Goal: Transaction & Acquisition: Purchase product/service

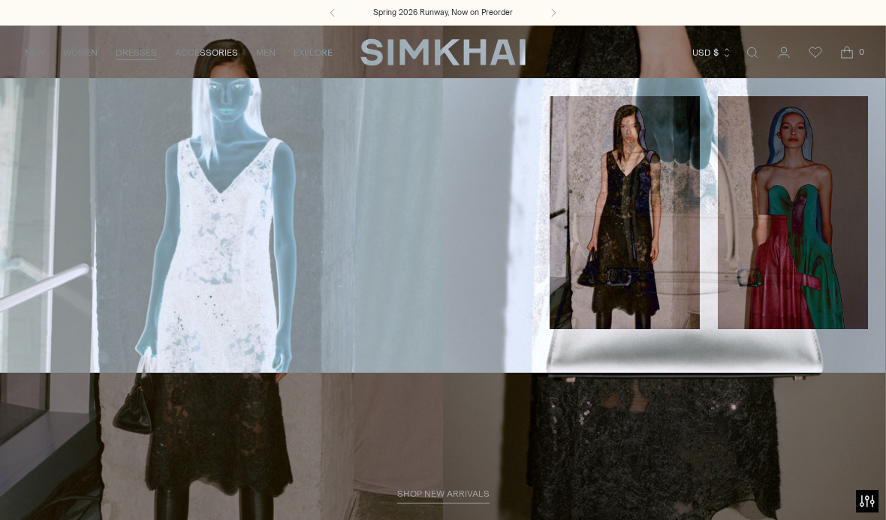
click at [826, 341] on link "EVENING" at bounding box center [793, 348] width 150 height 14
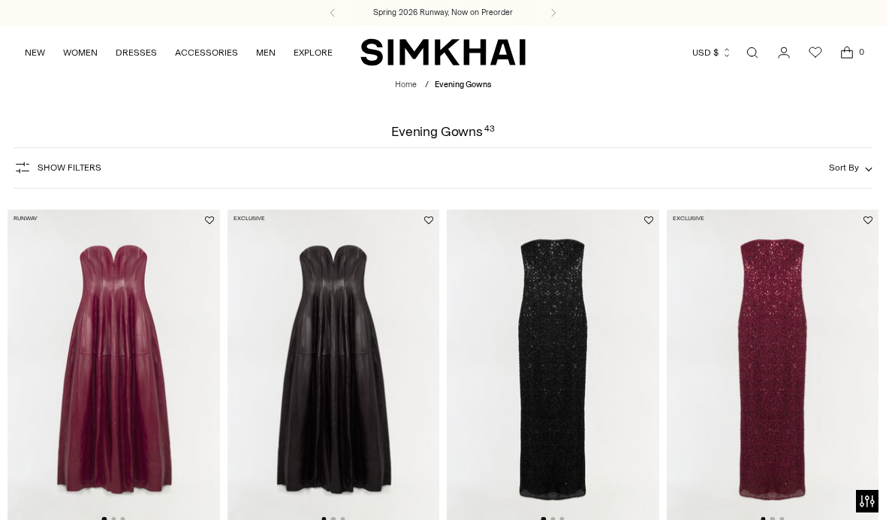
click at [39, 58] on link "NEW" at bounding box center [35, 52] width 20 height 33
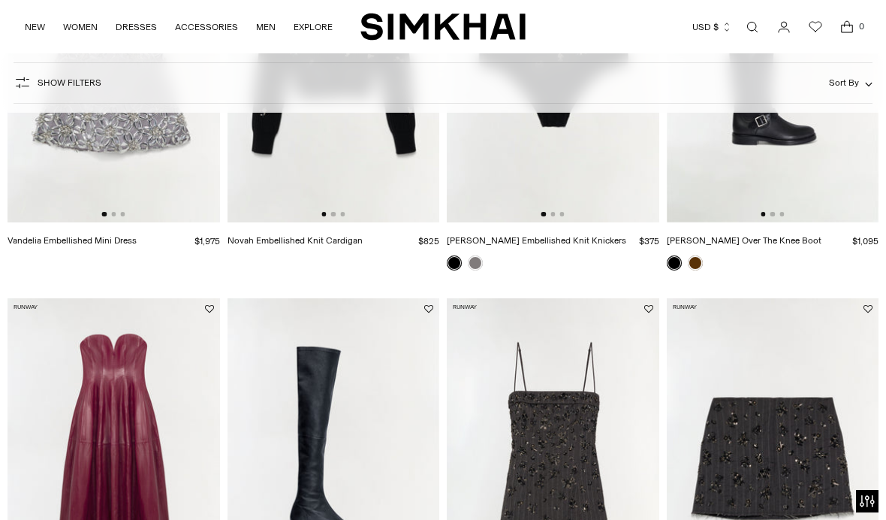
scroll to position [821, 0]
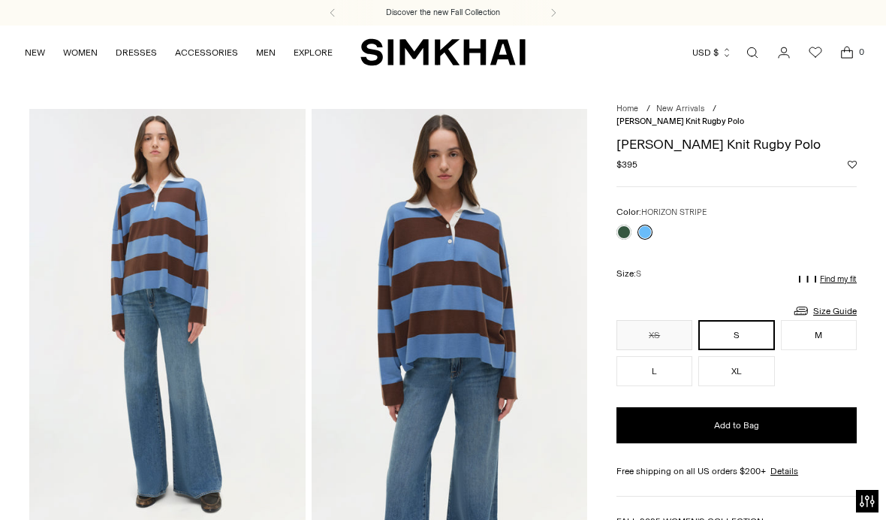
click at [619, 225] on link at bounding box center [623, 232] width 15 height 15
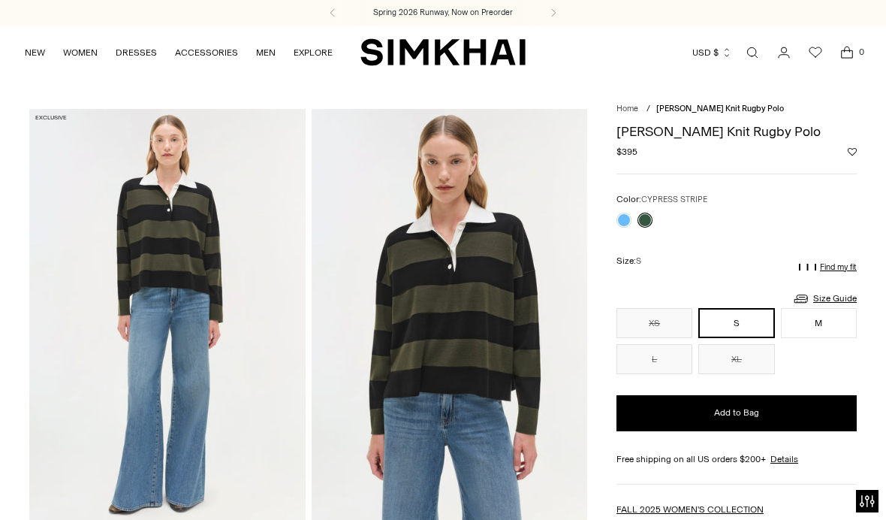
click at [649, 223] on link at bounding box center [645, 220] width 15 height 15
click at [622, 216] on link at bounding box center [623, 220] width 15 height 15
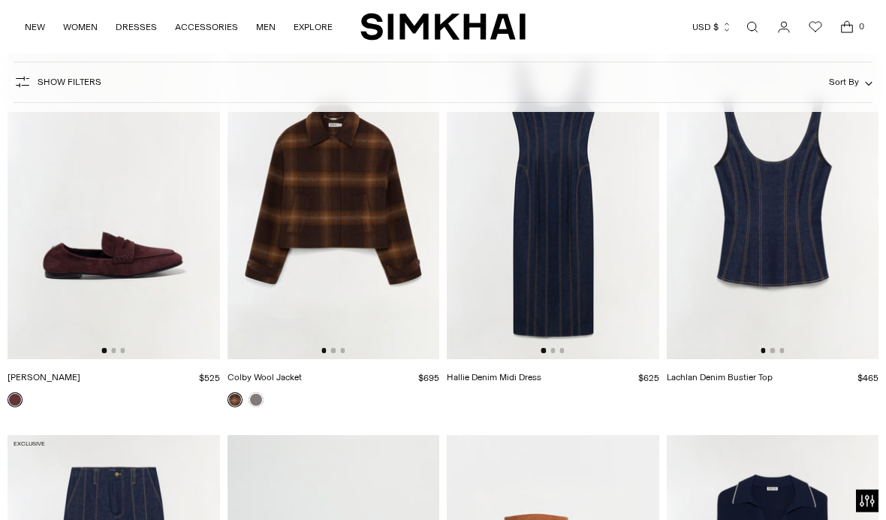
scroll to position [13987, 0]
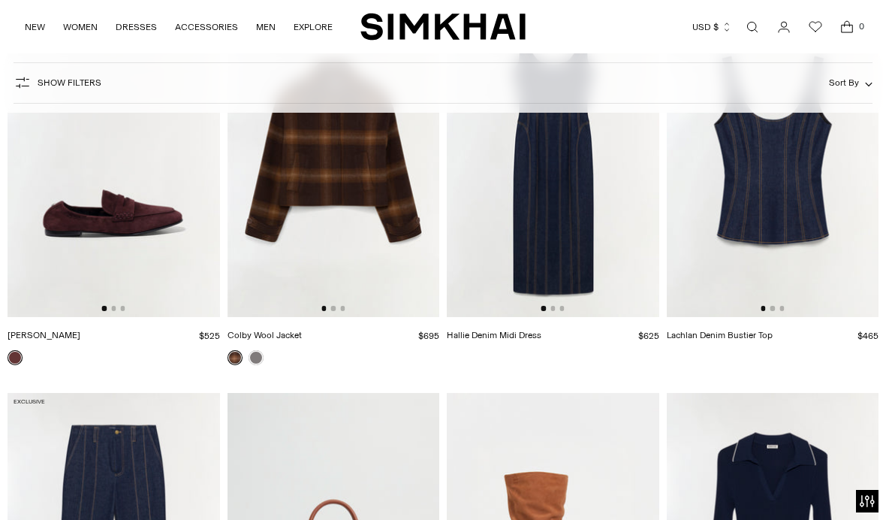
click at [161, 234] on img at bounding box center [114, 157] width 213 height 318
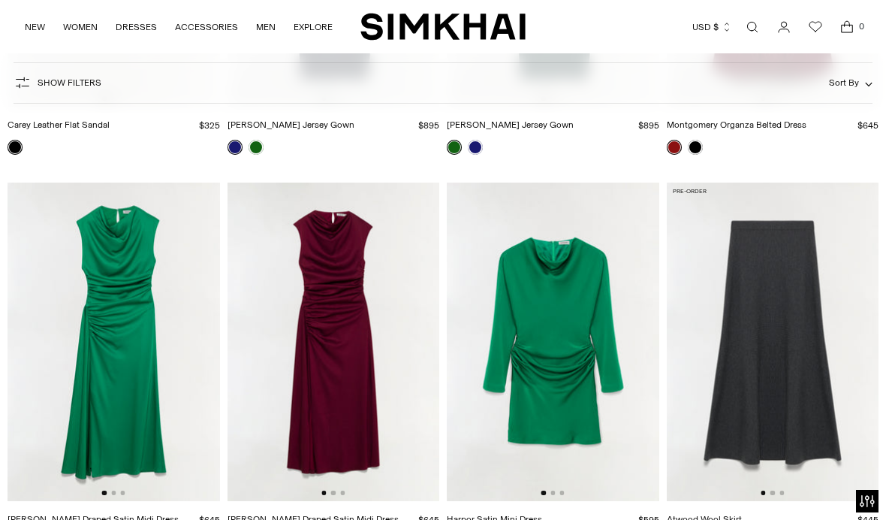
scroll to position [31604, 0]
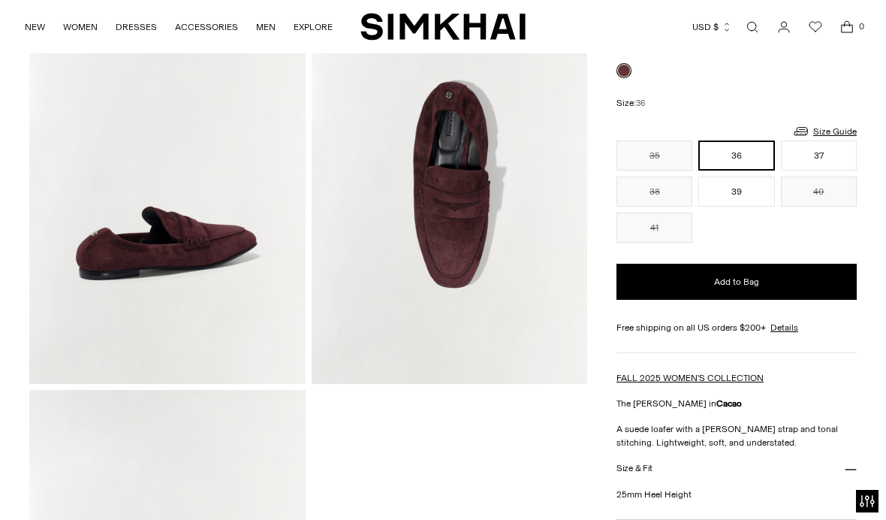
scroll to position [559, 0]
click at [479, 298] on img at bounding box center [450, 178] width 276 height 414
